Goal: Task Accomplishment & Management: Manage account settings

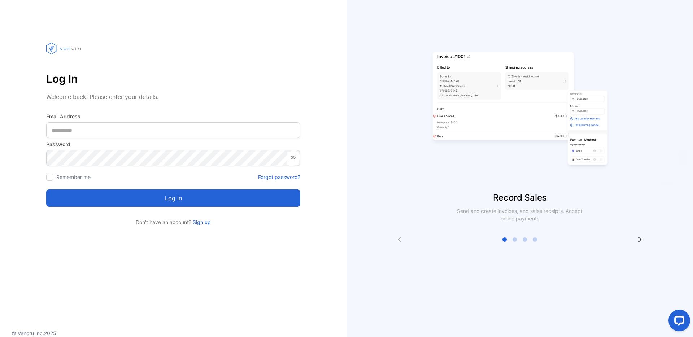
click at [62, 49] on img at bounding box center [64, 48] width 36 height 39
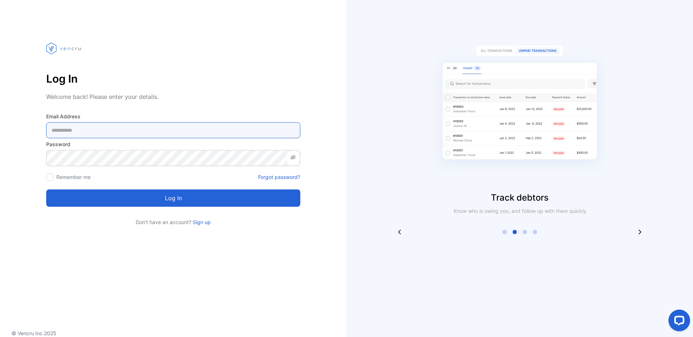
click at [201, 126] on Address-inputemail "email" at bounding box center [173, 130] width 254 height 16
paste Address-inputemail "**********"
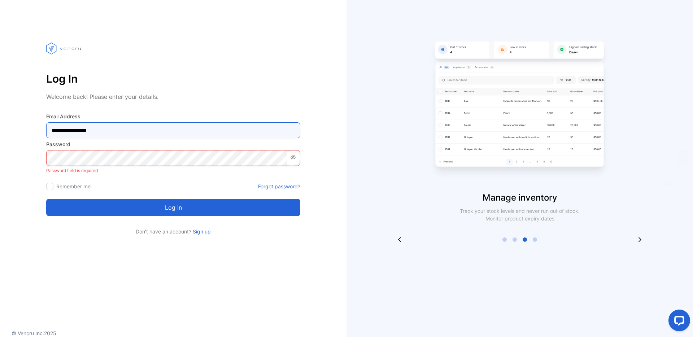
type Address-inputemail "**********"
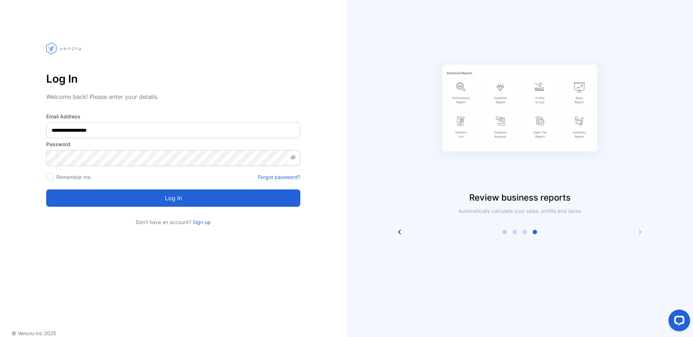
click at [138, 192] on button "Log in" at bounding box center [173, 198] width 254 height 17
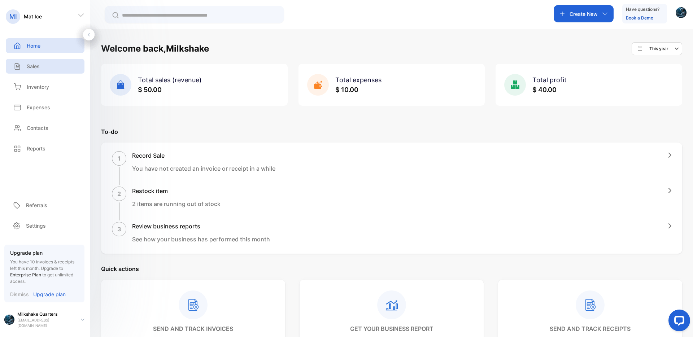
click at [40, 67] on div "Sales" at bounding box center [45, 66] width 79 height 15
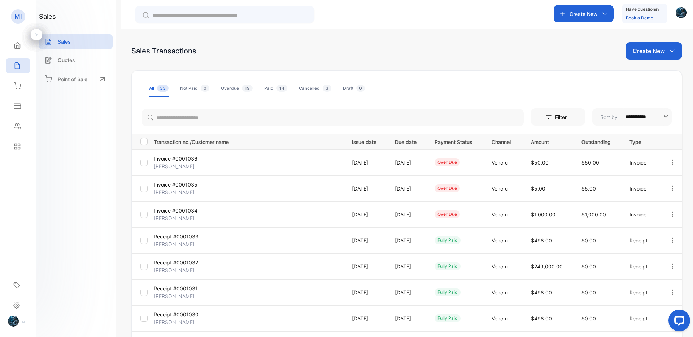
click at [305, 161] on td "Invoice #0001036 Sateesh Kumar" at bounding box center [247, 163] width 193 height 26
click at [350, 162] on td "07 Jan, 2025" at bounding box center [364, 163] width 43 height 26
click at [349, 167] on td "07 Jan, 2025" at bounding box center [364, 163] width 43 height 26
click at [195, 86] on div "Not Paid 0" at bounding box center [194, 88] width 29 height 7
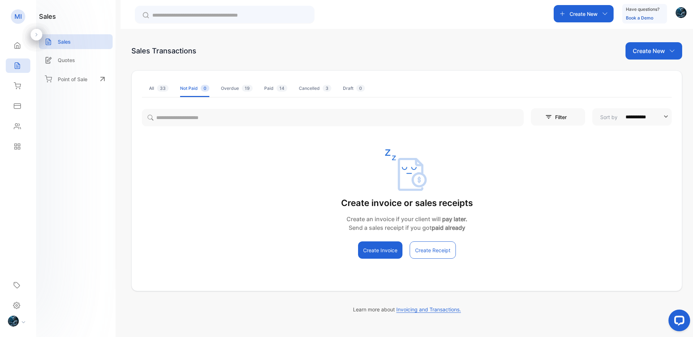
click at [236, 86] on div "Overdue 19" at bounding box center [237, 88] width 32 height 7
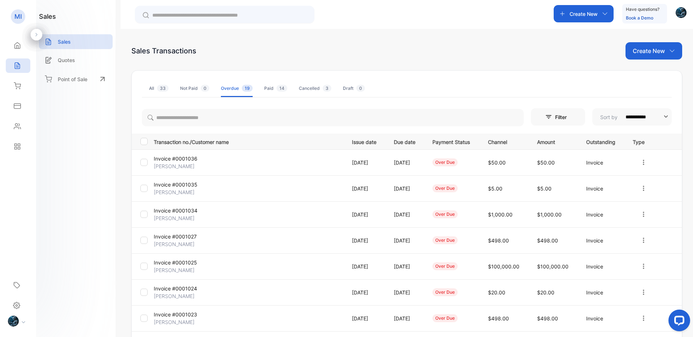
click at [277, 86] on span "14" at bounding box center [282, 88] width 11 height 7
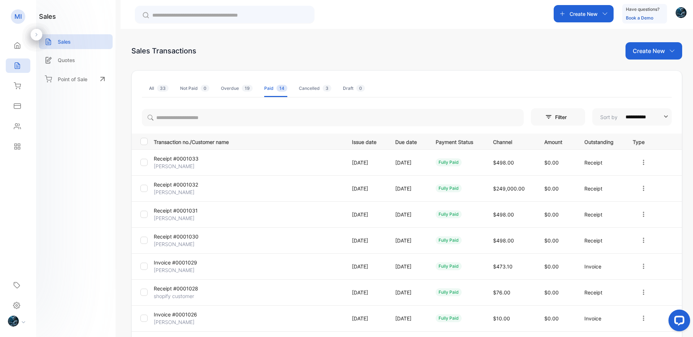
click at [182, 161] on p "Receipt #0001033" at bounding box center [185, 159] width 63 height 8
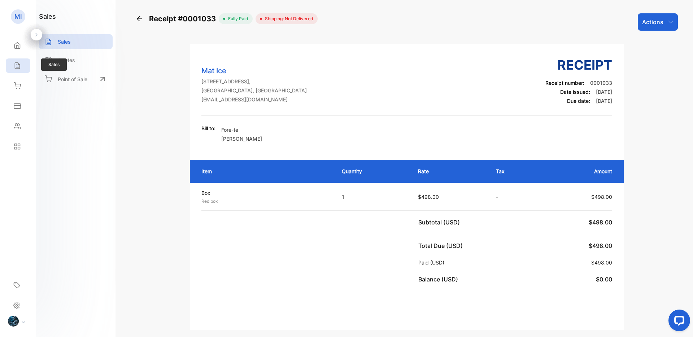
click at [14, 68] on icon at bounding box center [17, 65] width 7 height 7
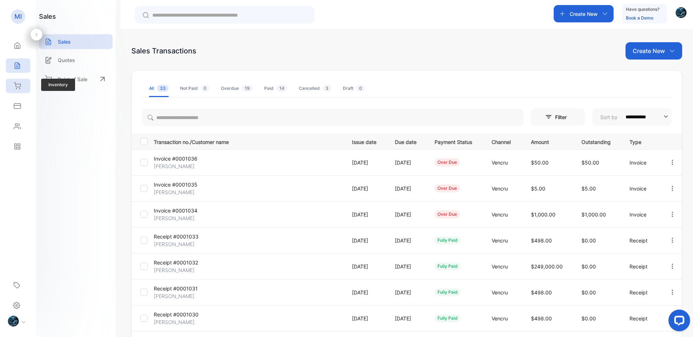
click at [12, 88] on div "Inventory" at bounding box center [16, 85] width 9 height 7
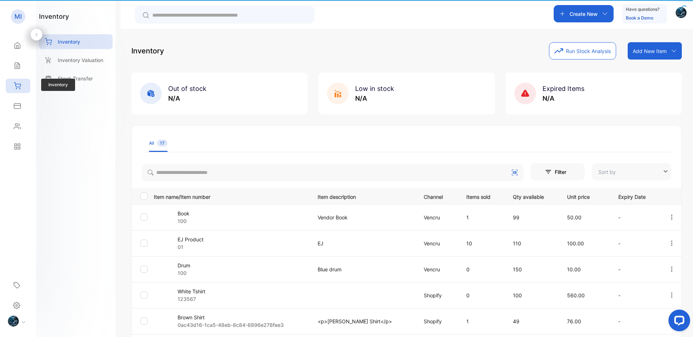
type input "**********"
